Goal: Information Seeking & Learning: Learn about a topic

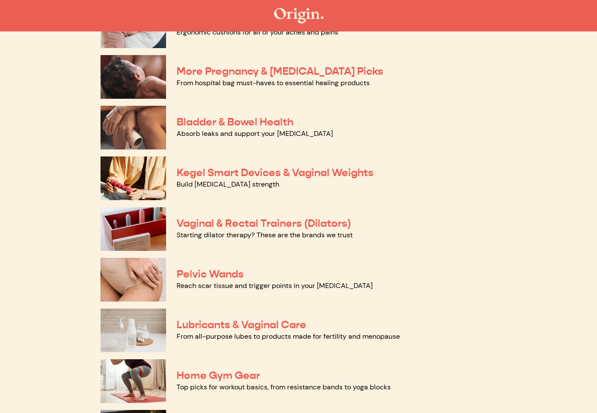
scroll to position [221, 0]
click at [251, 224] on link "Vaginal & Rectal Trainers (Dilators)" at bounding box center [264, 223] width 175 height 13
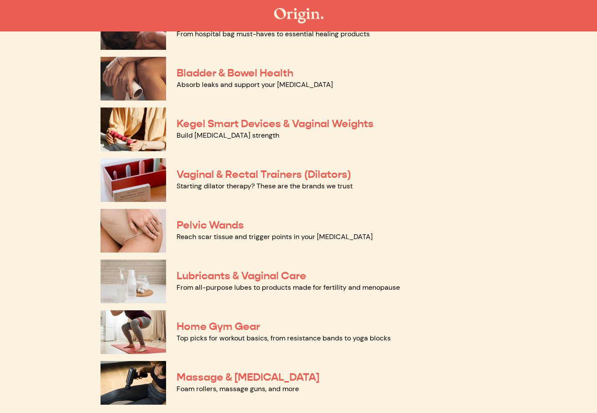
scroll to position [271, 0]
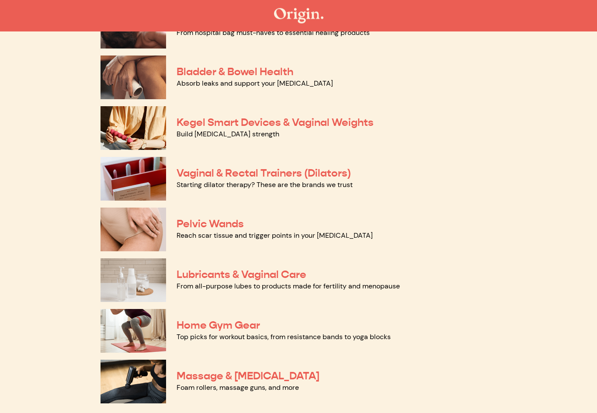
click at [218, 222] on link "Pelvic Wands" at bounding box center [210, 224] width 67 height 13
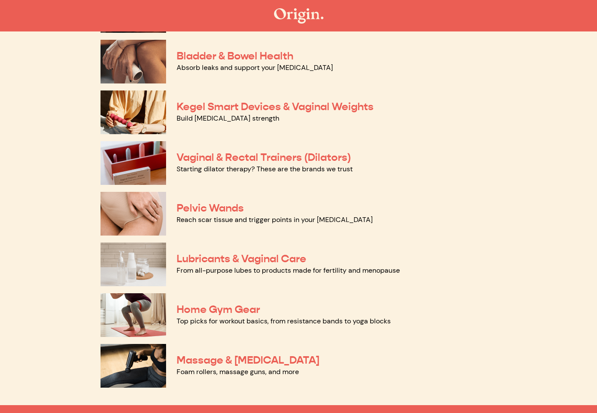
click at [275, 258] on link "Lubricants & Vaginal Care" at bounding box center [242, 258] width 130 height 13
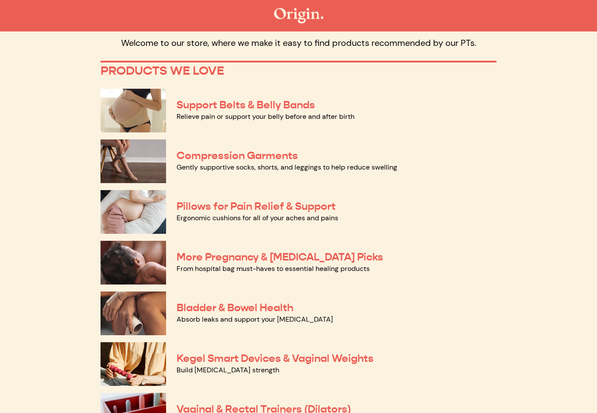
scroll to position [0, 0]
